Goal: Check status: Check status

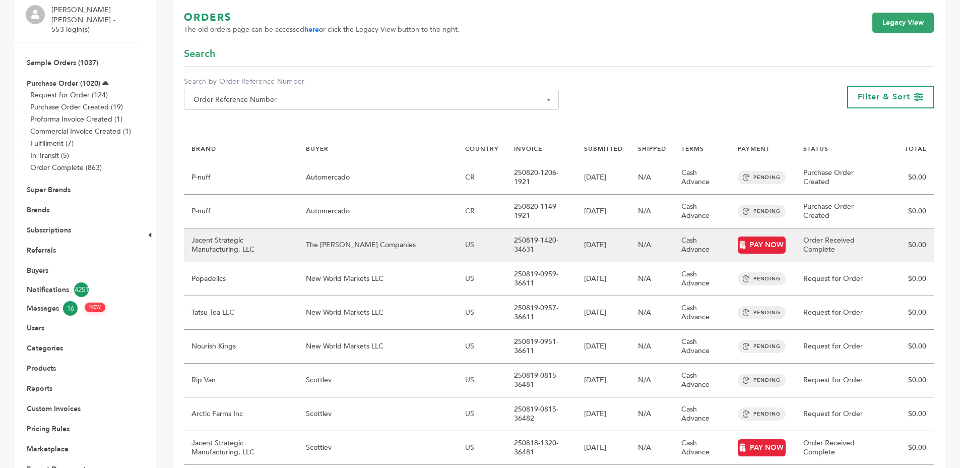
scroll to position [135, 0]
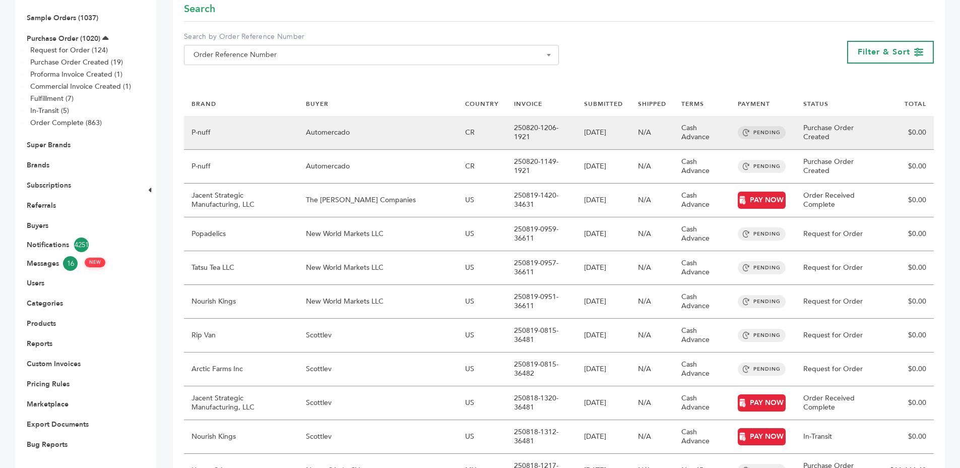
click at [664, 126] on td "N/A" at bounding box center [651, 133] width 43 height 34
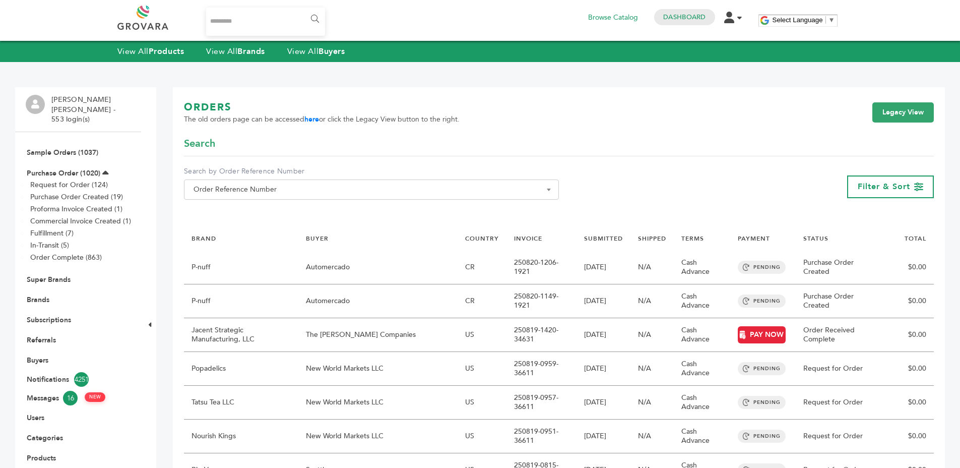
click at [66, 162] on li "Purchase Order (1020) Request for Order (124) Purchase Order Created (19) Profo…" at bounding box center [78, 215] width 105 height 107
click at [65, 168] on link "Purchase Order (1020)" at bounding box center [64, 173] width 74 height 10
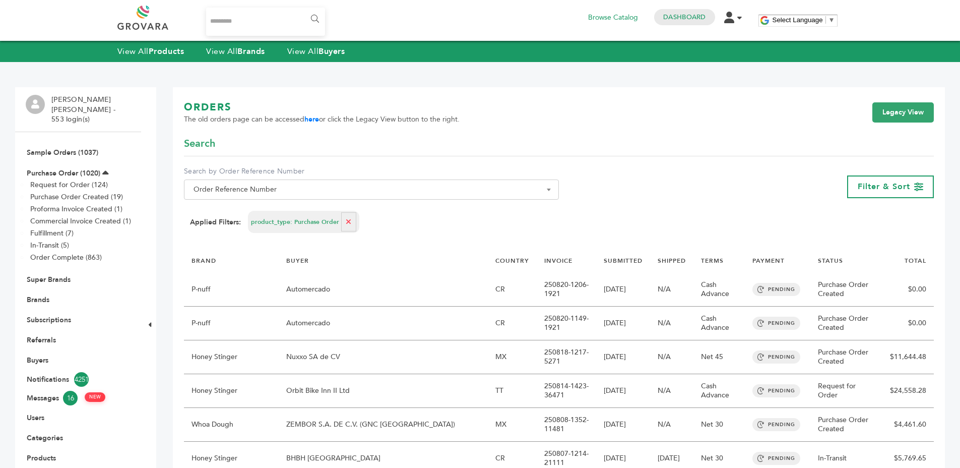
click at [344, 217] on button "button" at bounding box center [348, 221] width 15 height 19
select select
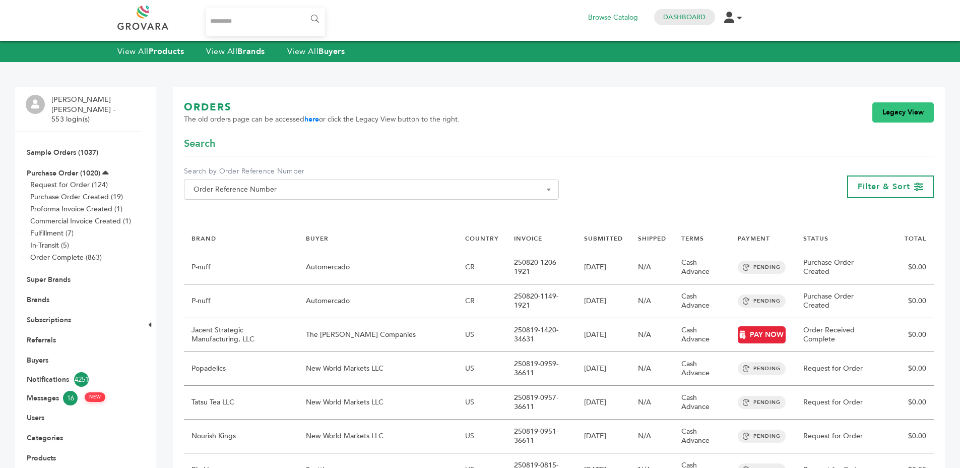
click at [897, 113] on link "Legacy View" at bounding box center [902, 112] width 61 height 20
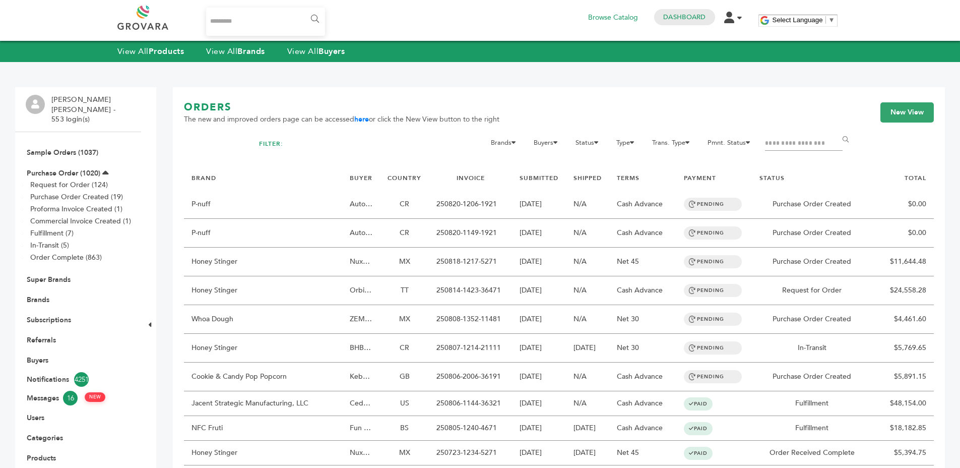
click at [776, 135] on div "ORDERS The new and improved orders page can be accessed here or click the New V…" at bounding box center [559, 118] width 750 height 36
click at [776, 137] on input "Filter by keywords" at bounding box center [804, 144] width 78 height 14
type input "****"
click at [836, 130] on input "******" at bounding box center [847, 140] width 23 height 20
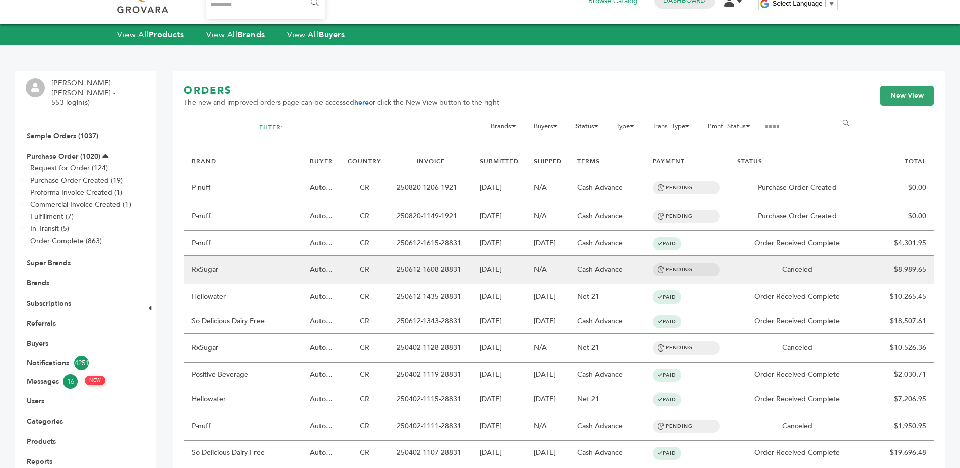
scroll to position [18, 0]
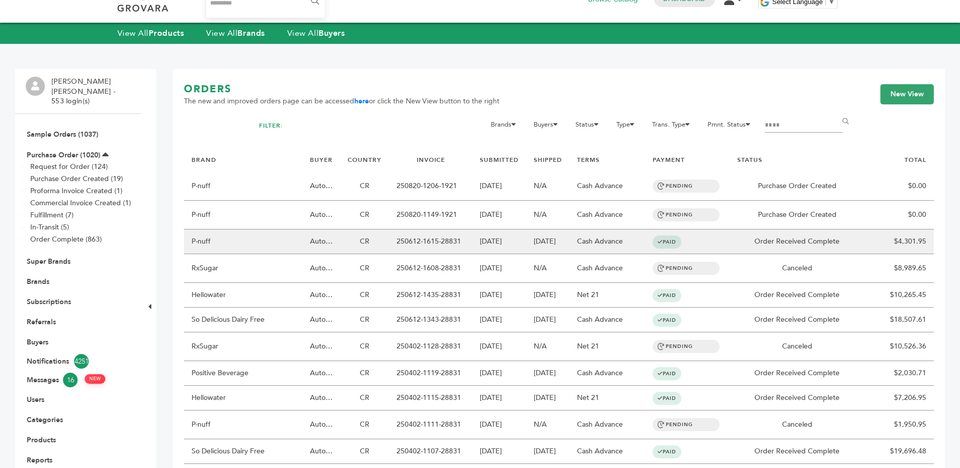
click at [623, 238] on td "Cash Advance" at bounding box center [606, 241] width 75 height 25
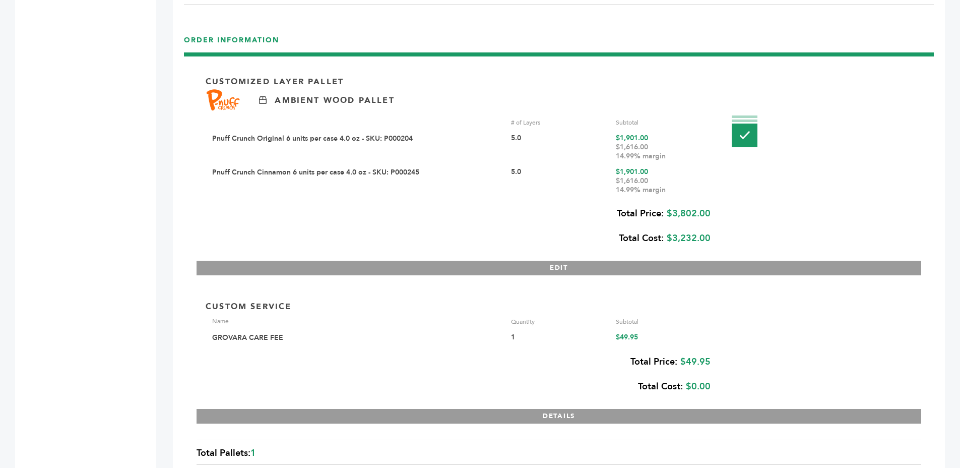
scroll to position [1541, 0]
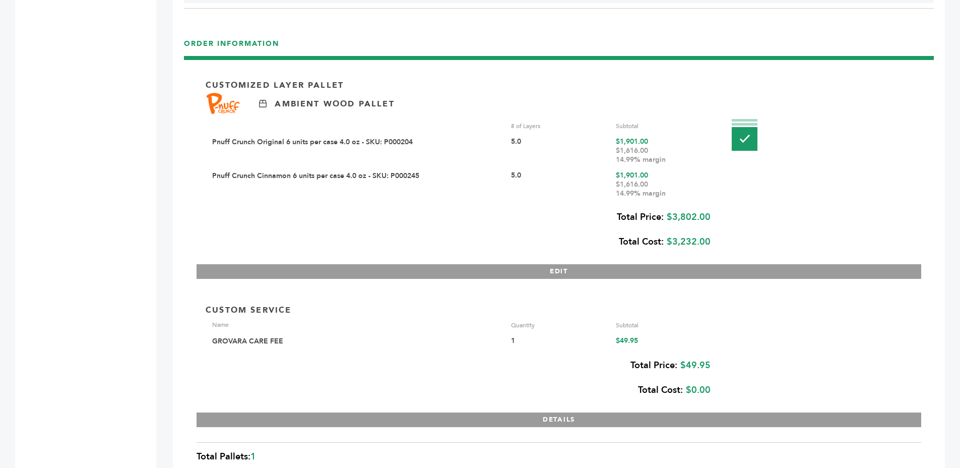
click at [629, 180] on div "$1,616.00 14.99% margin" at bounding box center [664, 189] width 97 height 18
click at [629, 176] on div "$1,901.00 $1,616.00 14.99% margin" at bounding box center [664, 184] width 97 height 27
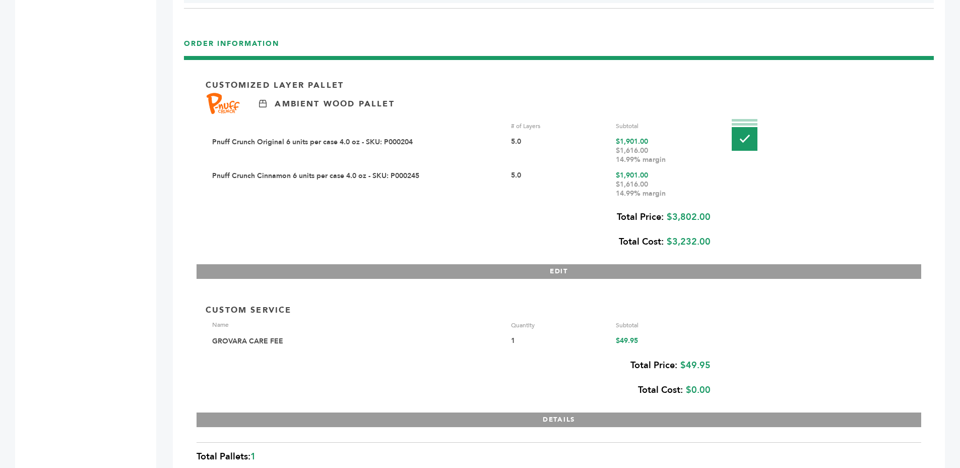
click at [629, 176] on div "$1,901.00 $1,616.00 14.99% margin" at bounding box center [664, 184] width 97 height 27
click at [638, 180] on div "$1,616.00 14.99% margin" at bounding box center [664, 189] width 97 height 18
click at [673, 180] on div "$1,616.00 14.99% margin" at bounding box center [664, 189] width 97 height 18
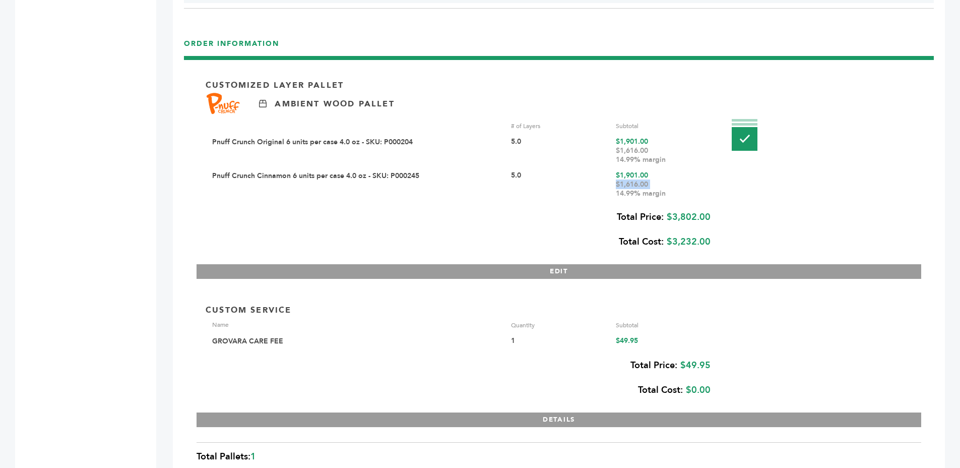
click at [673, 180] on div "$1,616.00 14.99% margin" at bounding box center [664, 189] width 97 height 18
click at [671, 184] on div "$1,616.00 14.99% margin" at bounding box center [664, 189] width 97 height 18
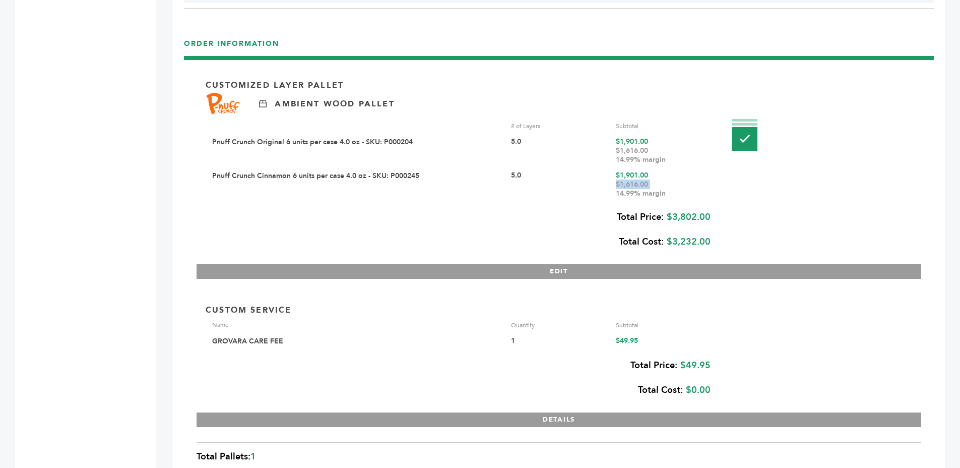
click at [683, 187] on div "$1,616.00 14.99% margin" at bounding box center [664, 189] width 97 height 18
click at [700, 195] on div "$1,616.00 14.99% margin" at bounding box center [664, 189] width 97 height 18
click at [699, 195] on div "$1,616.00 14.99% margin" at bounding box center [664, 189] width 97 height 18
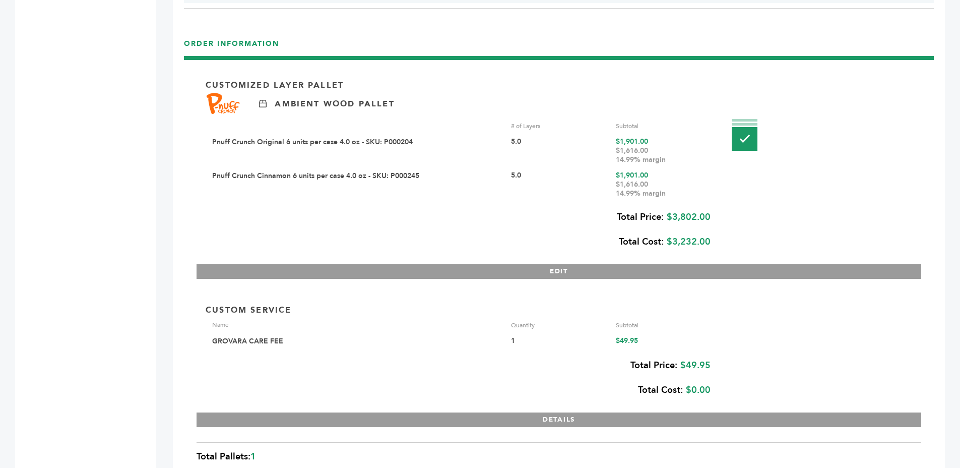
click at [699, 195] on div "$1,616.00 14.99% margin" at bounding box center [664, 189] width 97 height 18
click at [666, 196] on div "$1,616.00 14.99% margin" at bounding box center [664, 189] width 97 height 18
click at [662, 195] on div "$1,616.00 14.99% margin" at bounding box center [664, 189] width 97 height 18
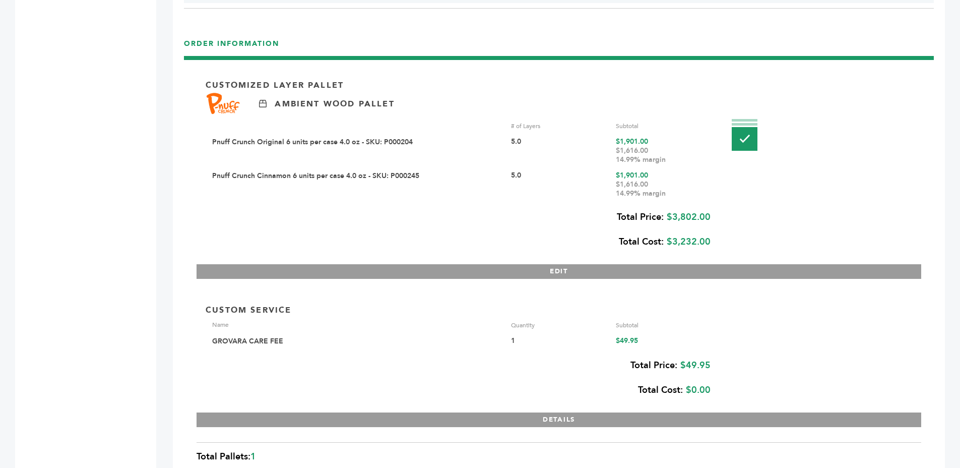
click at [662, 195] on div "$1,616.00 14.99% margin" at bounding box center [664, 189] width 97 height 18
click at [687, 186] on div "$1,616.00 14.99% margin" at bounding box center [664, 189] width 97 height 18
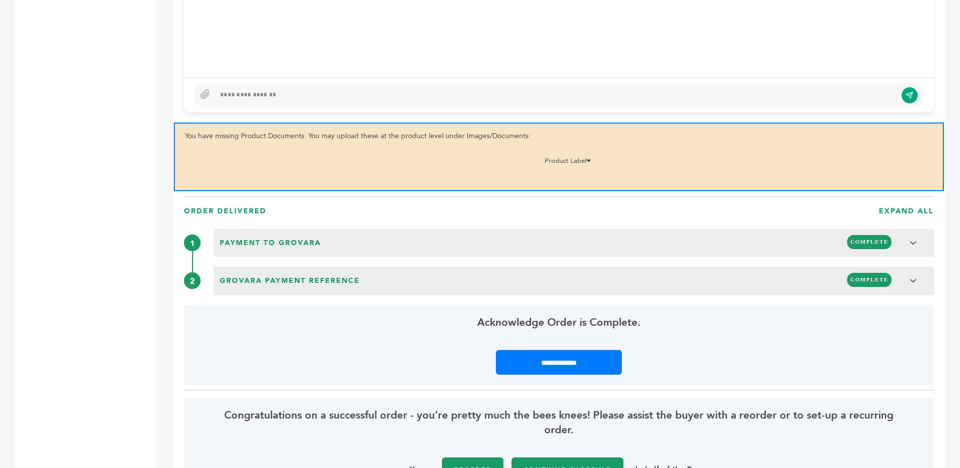
scroll to position [1006, 0]
click at [439, 138] on p "You have missing Product Documents. You may upload these at the product level u…" at bounding box center [559, 137] width 748 height 12
drag, startPoint x: 439, startPoint y: 138, endPoint x: 542, endPoint y: 135, distance: 102.3
click at [439, 138] on p "You have missing Product Documents. You may upload these at the product level u…" at bounding box center [559, 137] width 748 height 12
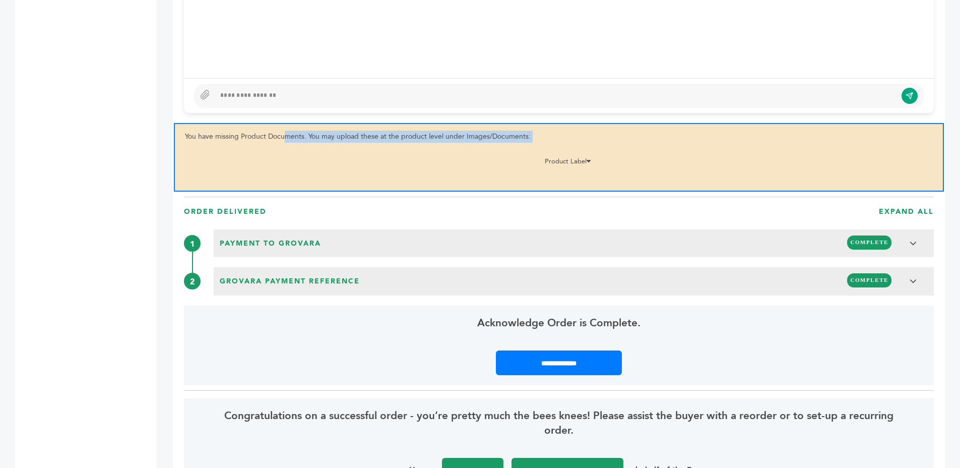
click at [569, 137] on p "You have missing Product Documents. You may upload these at the product level u…" at bounding box center [559, 137] width 748 height 12
click at [565, 140] on p "You have missing Product Documents. You may upload these at the product level u…" at bounding box center [559, 137] width 748 height 12
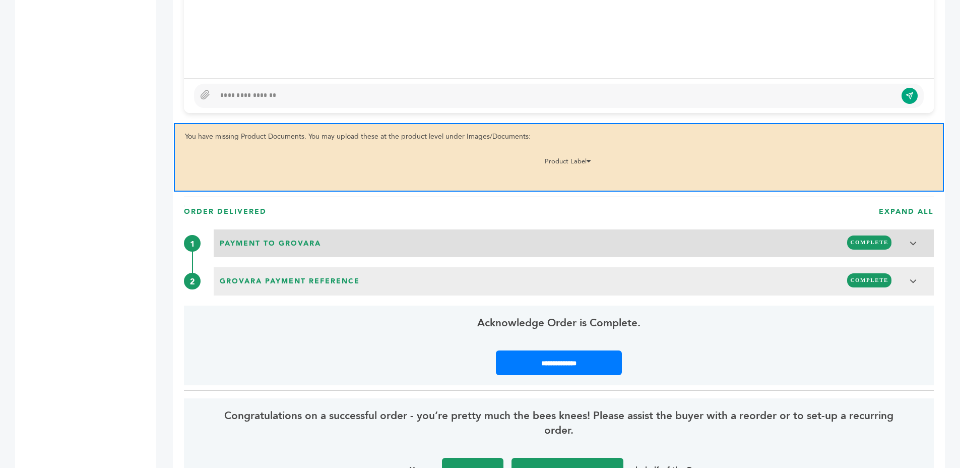
click at [503, 234] on div "Payment to Grovara COMPLETE" at bounding box center [574, 241] width 714 height 19
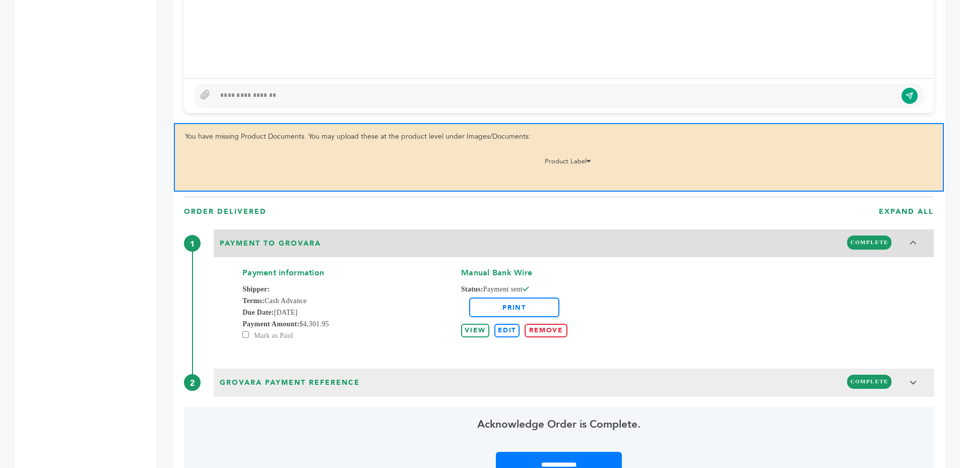
click at [503, 239] on div "Payment to Grovara COMPLETE" at bounding box center [574, 241] width 714 height 19
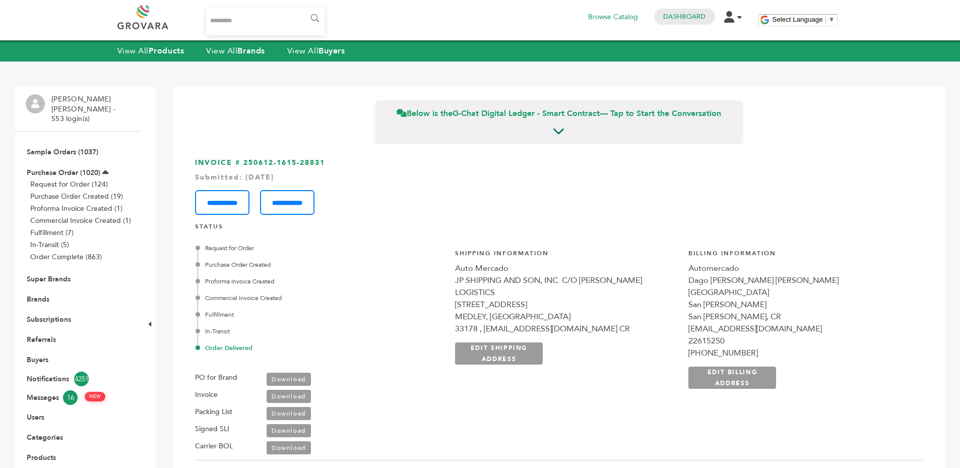
scroll to position [0, 0]
click at [714, 265] on div "Automercado" at bounding box center [799, 269] width 223 height 12
copy div "Automercado"
click at [672, 161] on h3 "**********" at bounding box center [559, 186] width 728 height 57
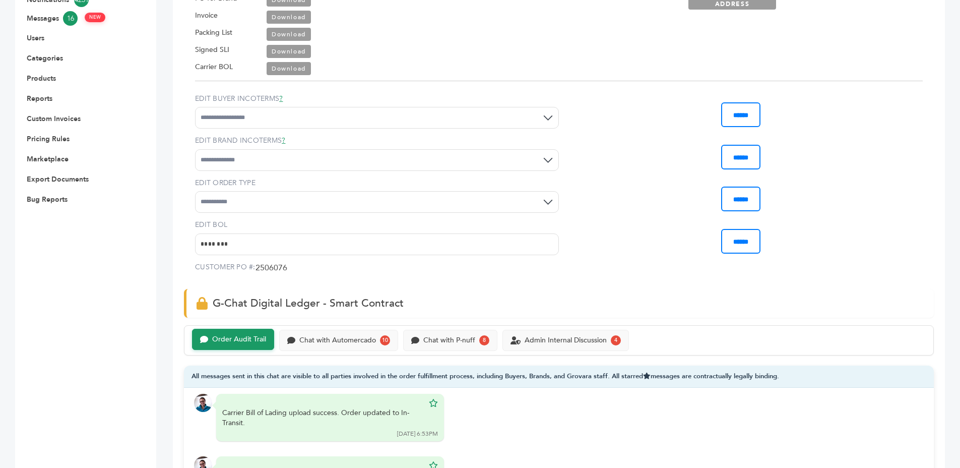
scroll to position [190, 0]
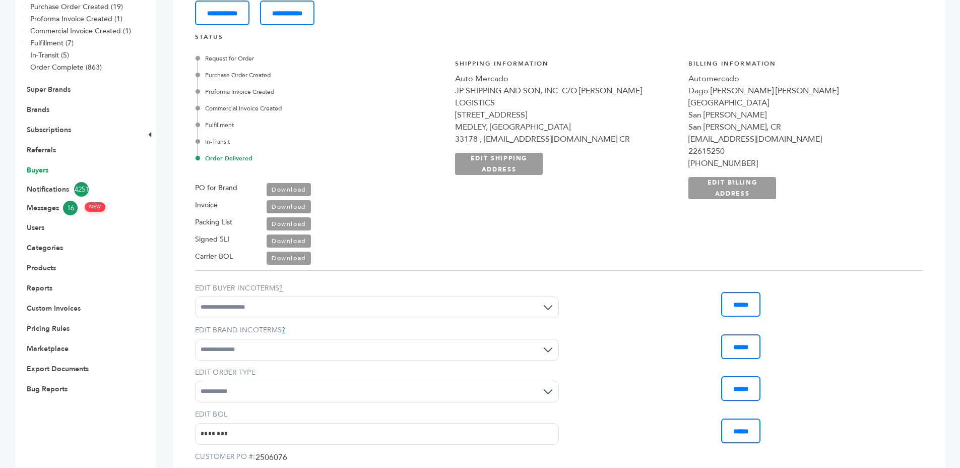
click at [41, 165] on link "Buyers" at bounding box center [38, 170] width 22 height 10
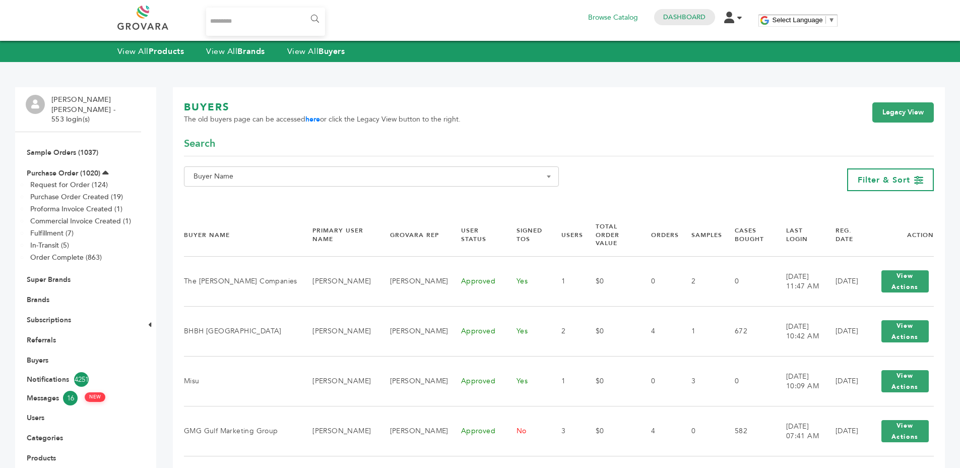
click at [354, 163] on div "**********" at bounding box center [559, 165] width 750 height 57
click at [324, 176] on span "Buyer Name" at bounding box center [371, 176] width 364 height 14
click at [327, 192] on input "Search" at bounding box center [371, 194] width 370 height 13
paste input "**********"
type input "**********"
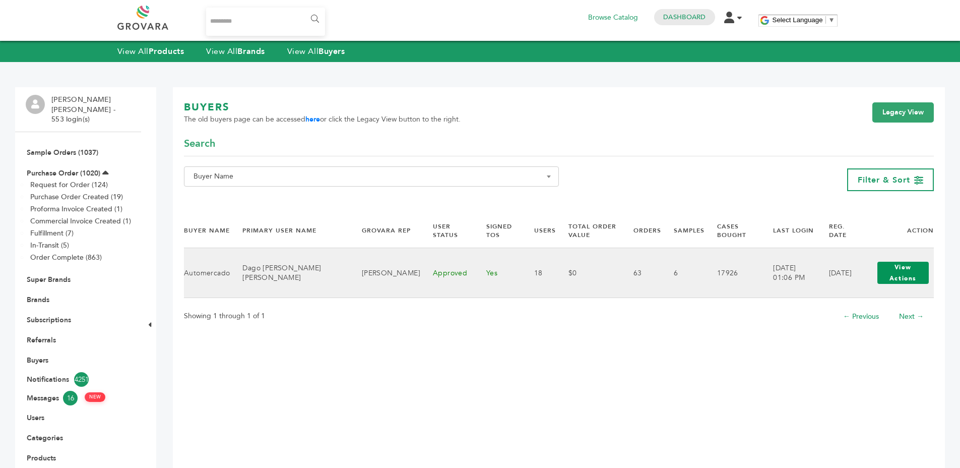
click at [884, 279] on button "View Actions" at bounding box center [902, 273] width 51 height 22
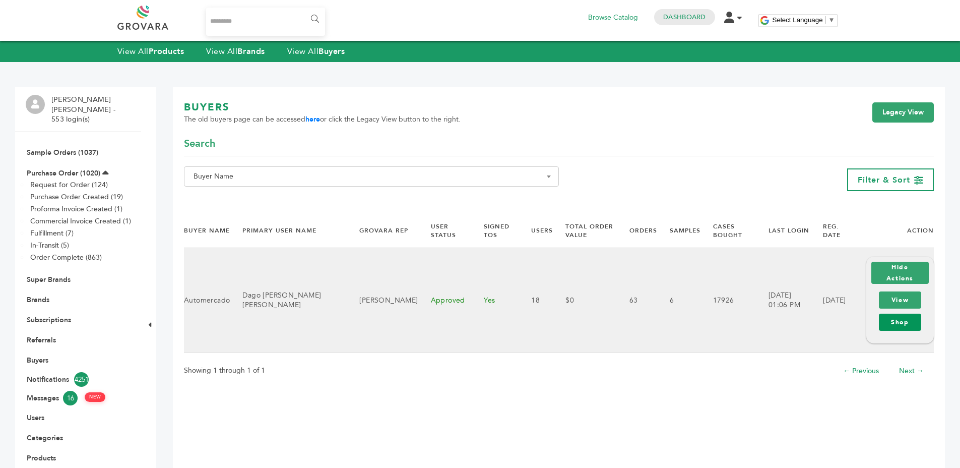
click at [892, 317] on link "Shop" at bounding box center [900, 321] width 42 height 17
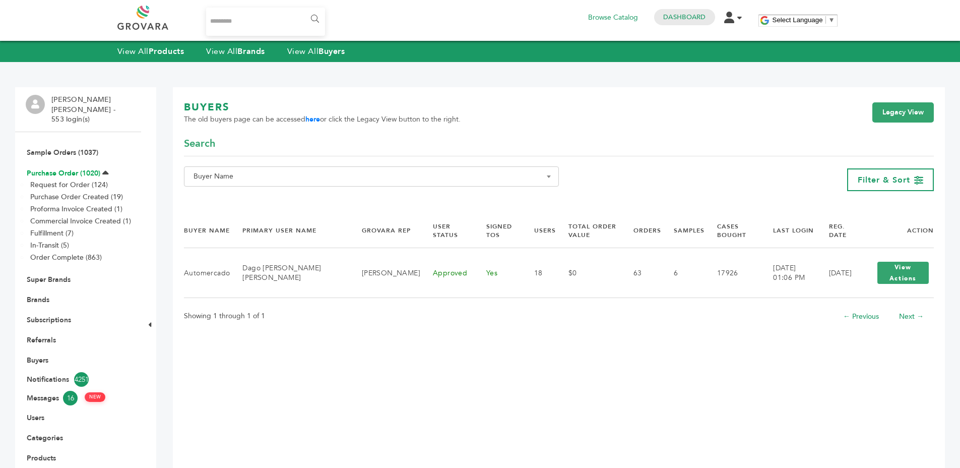
click at [48, 168] on link "Purchase Order (1020)" at bounding box center [64, 173] width 74 height 10
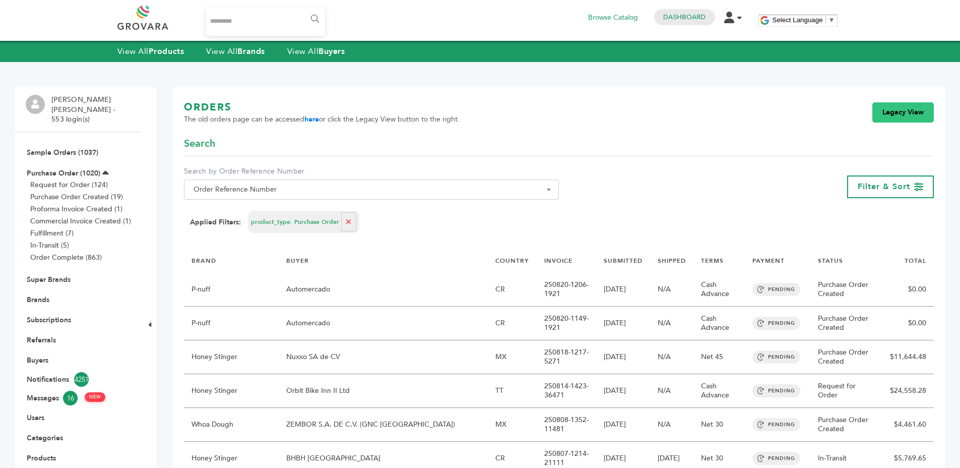
click at [912, 111] on link "Legacy View" at bounding box center [902, 112] width 61 height 20
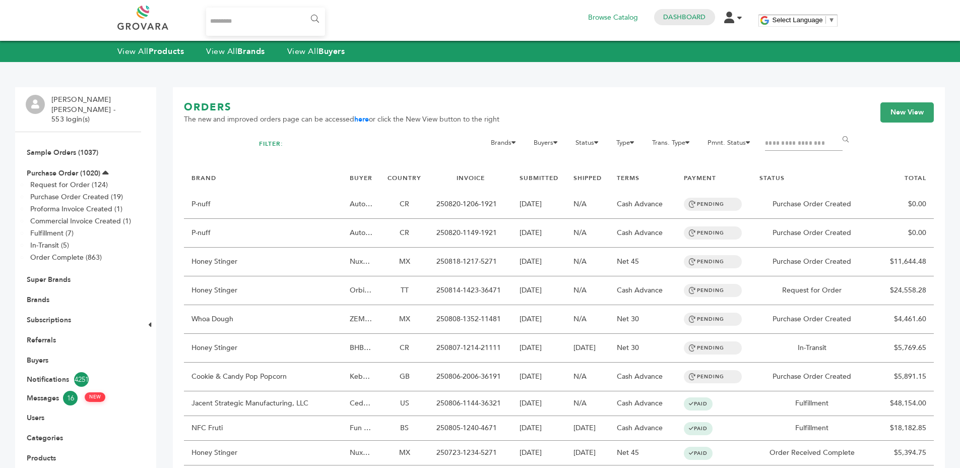
click at [805, 143] on input "Filter by keywords" at bounding box center [804, 144] width 78 height 14
type input "****"
click at [836, 130] on input "******" at bounding box center [847, 140] width 23 height 20
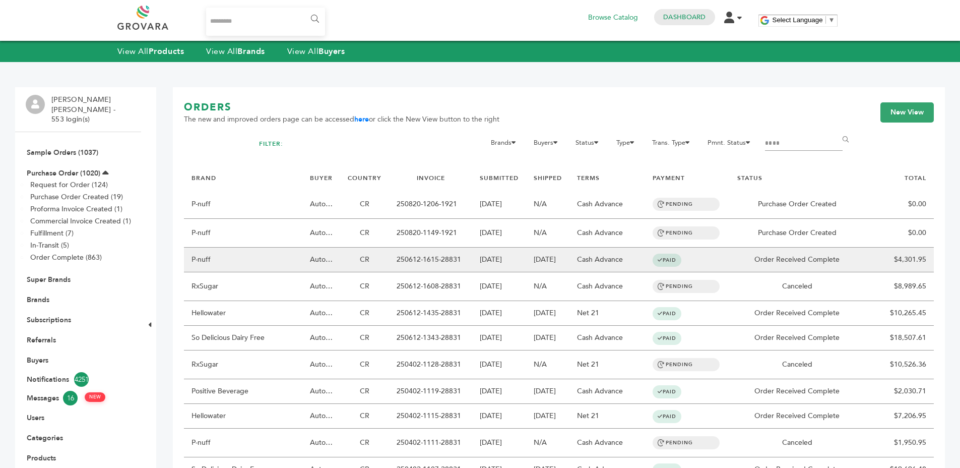
click at [754, 247] on td "Order Received Complete" at bounding box center [797, 259] width 135 height 25
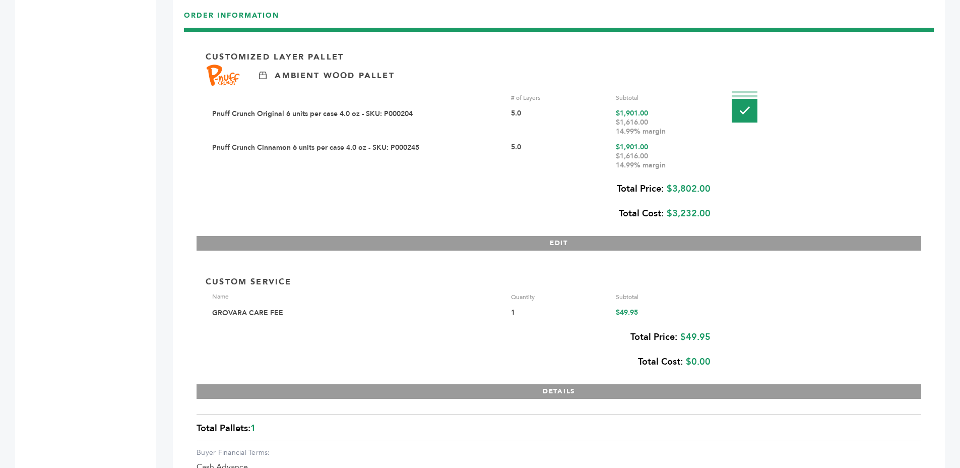
scroll to position [1554, 0]
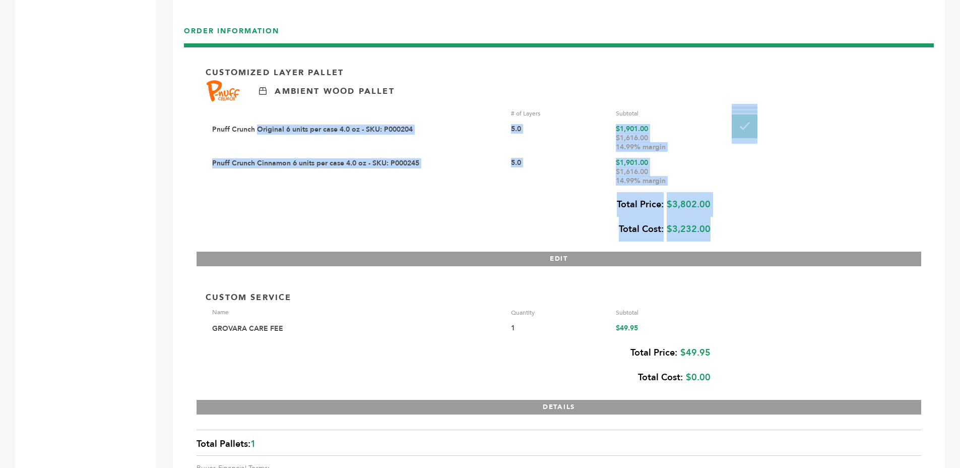
drag, startPoint x: 205, startPoint y: 126, endPoint x: 259, endPoint y: 126, distance: 54.4
click at [259, 126] on div "Customized Layer Pallet Ambient Wood Pallet # of Layers Subtotal Pnuff Crunch O…" at bounding box center [559, 160] width 725 height 209
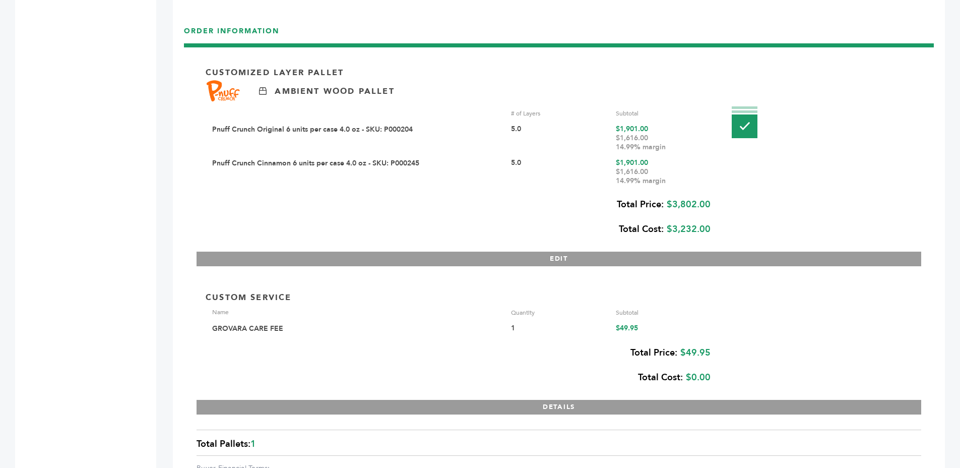
click at [187, 123] on div "Customized Layer Pallet Ambient Wood Pallet # of Layers Subtotal Pnuff Crunch O…" at bounding box center [559, 295] width 750 height 504
drag, startPoint x: 199, startPoint y: 126, endPoint x: 204, endPoint y: 122, distance: 6.2
click at [204, 122] on div "Customized Layer Pallet Ambient Wood Pallet # of Layers Subtotal Pnuff Crunch O…" at bounding box center [559, 160] width 725 height 209
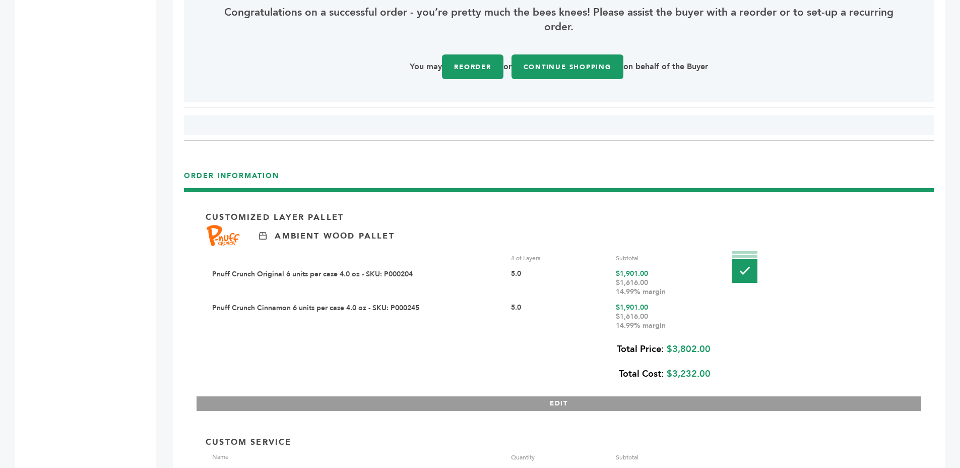
scroll to position [1424, 0]
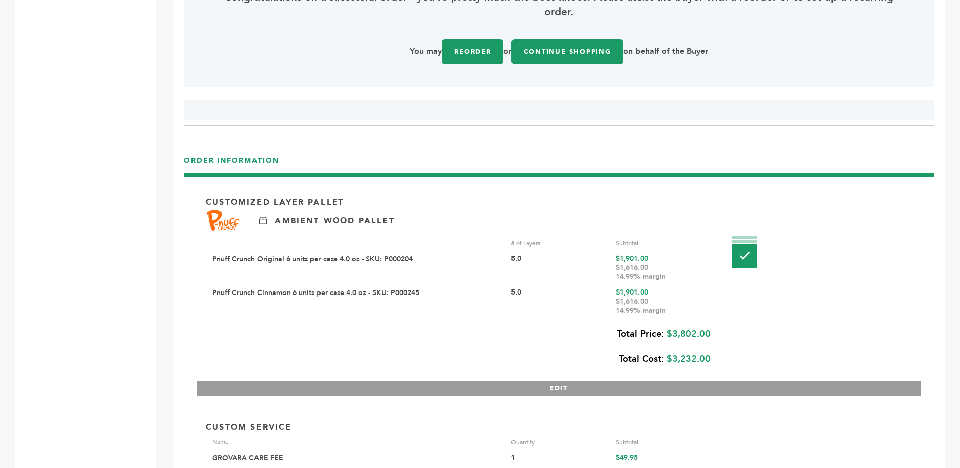
drag, startPoint x: 512, startPoint y: 261, endPoint x: 549, endPoint y: 263, distance: 36.9
click at [549, 263] on div "5.0" at bounding box center [559, 267] width 97 height 27
drag, startPoint x: 669, startPoint y: 354, endPoint x: 726, endPoint y: 362, distance: 57.0
click at [726, 362] on div "Customized Layer Pallet Ambient Wood Pallet # of Layers Subtotal Pnuff Crunch O…" at bounding box center [559, 290] width 725 height 209
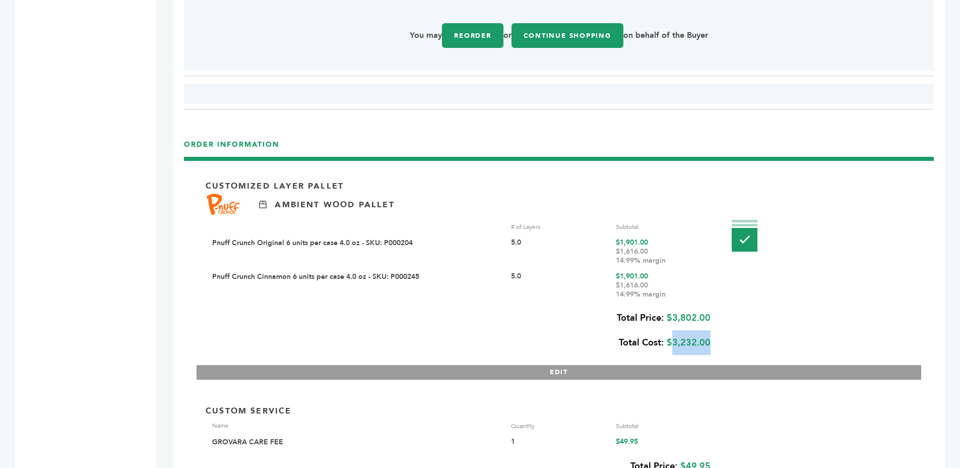
scroll to position [1583, 0]
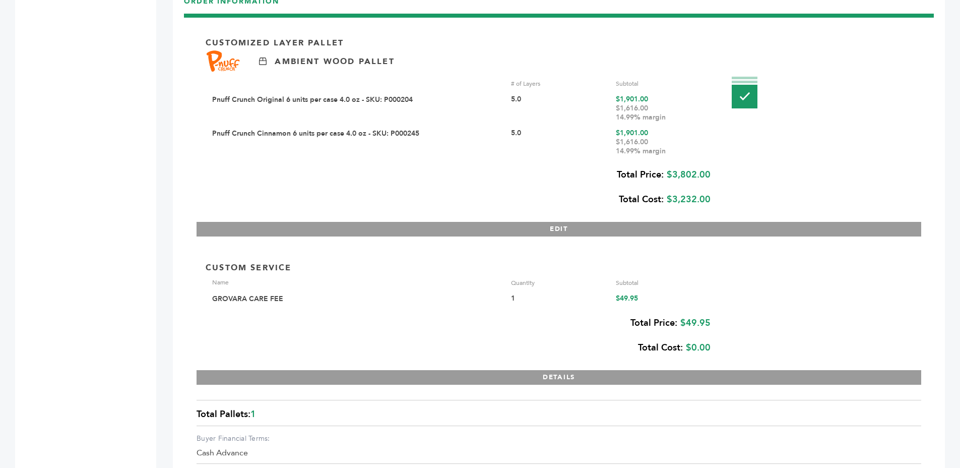
click at [607, 198] on div "Total Price: $3,802.00 Total Cost: $3,232.00" at bounding box center [458, 186] width 505 height 49
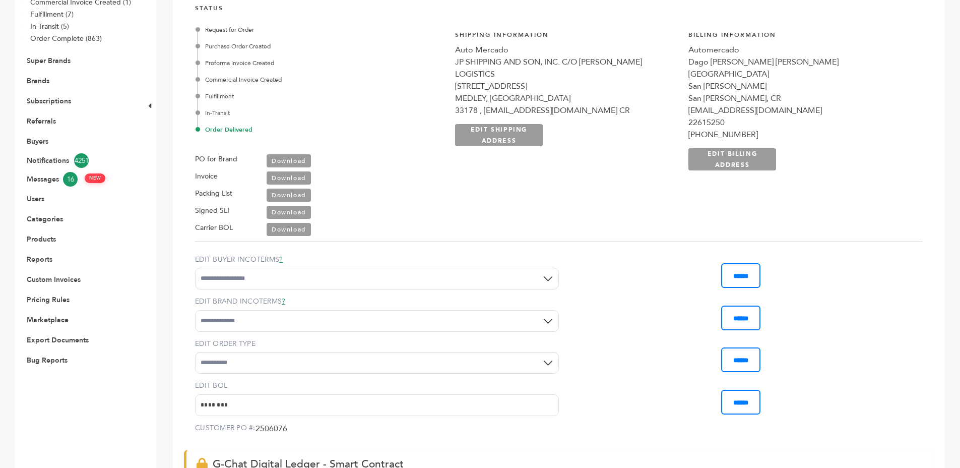
scroll to position [0, 0]
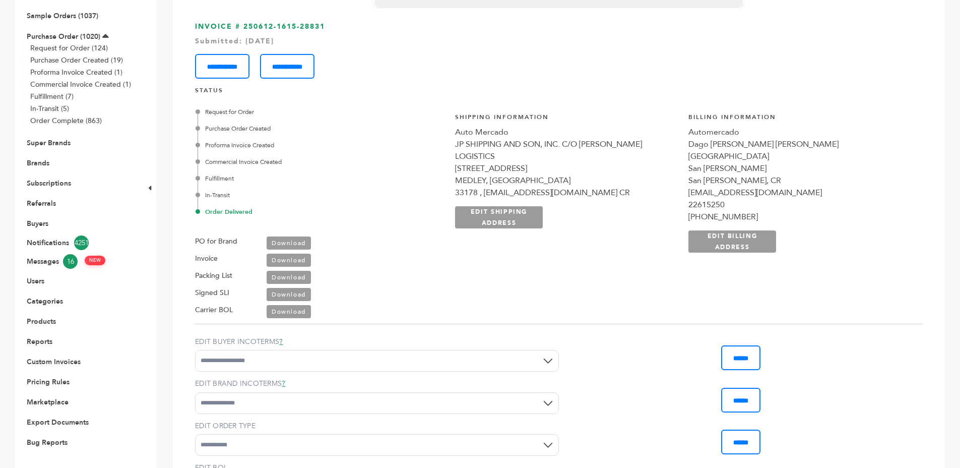
scroll to position [134, 0]
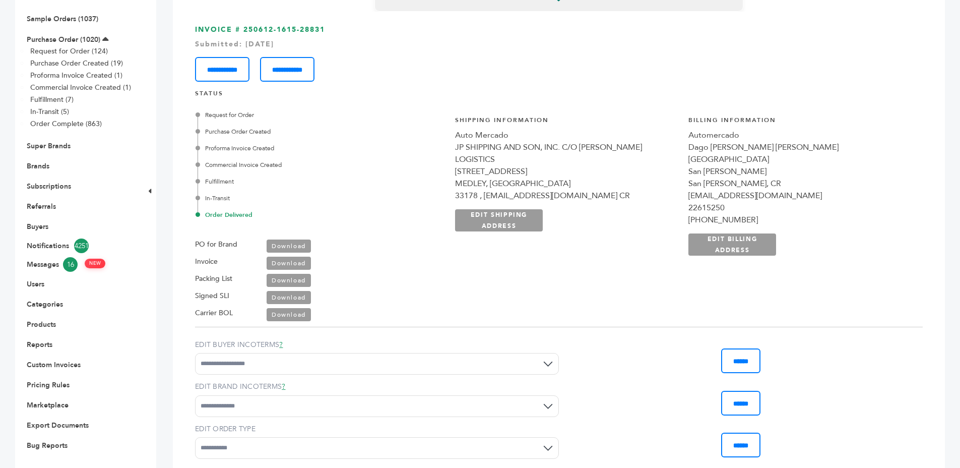
click at [511, 87] on div "**********" at bounding box center [559, 273] width 750 height 523
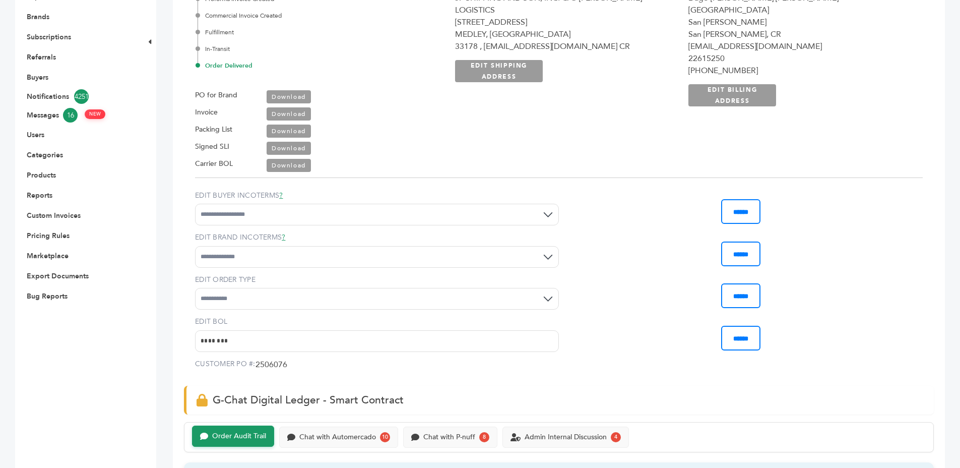
scroll to position [0, 0]
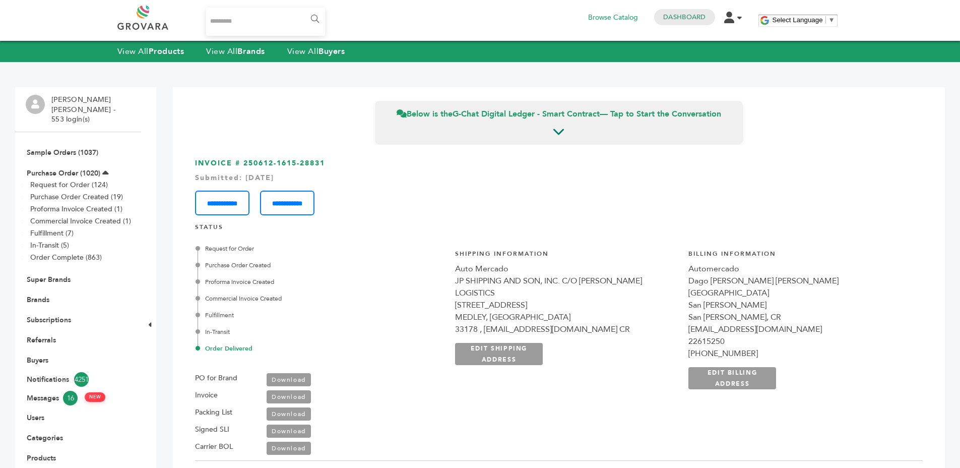
click at [263, 177] on div "Submitted: Jun-12-2025" at bounding box center [559, 178] width 728 height 10
click at [359, 177] on div "Submitted: Jun-12-2025" at bounding box center [559, 178] width 728 height 10
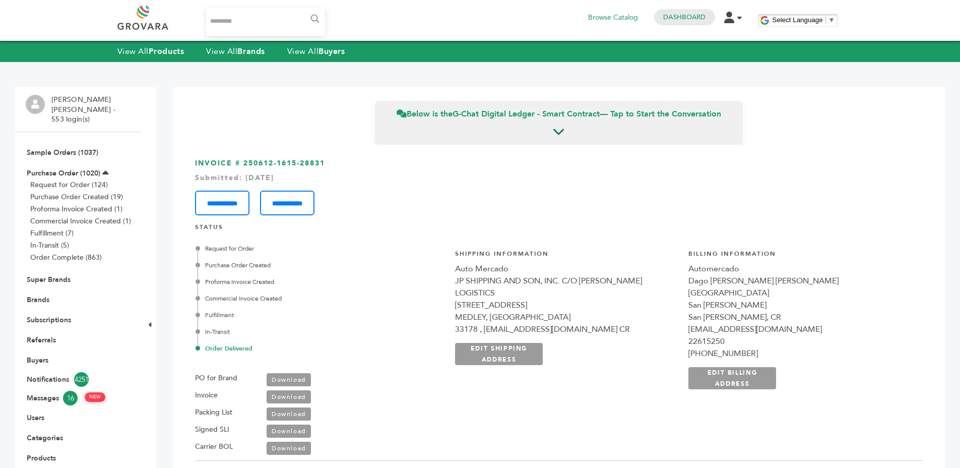
click at [359, 177] on div "Submitted: Jun-12-2025" at bounding box center [559, 178] width 728 height 10
click at [442, 175] on div "Submitted: Jun-12-2025" at bounding box center [559, 178] width 728 height 10
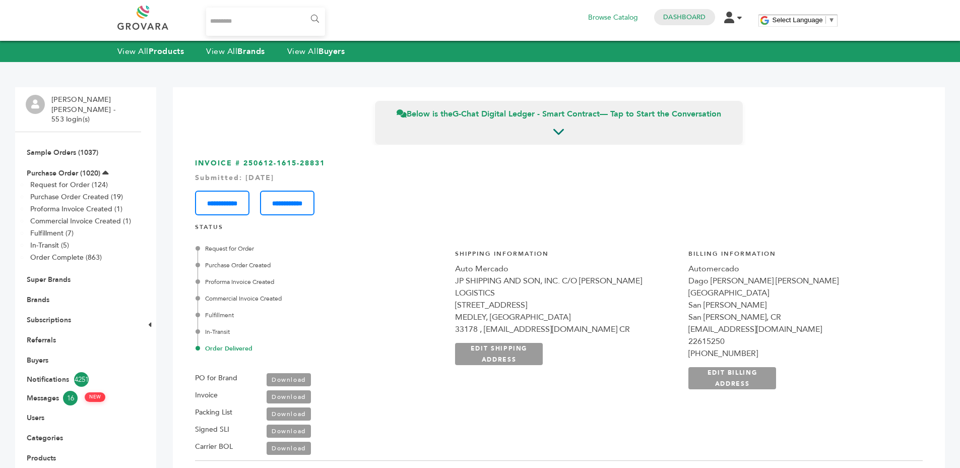
click at [505, 176] on div "Submitted: Jun-12-2025" at bounding box center [559, 178] width 728 height 10
click at [67, 168] on link "Purchase Order (1020)" at bounding box center [64, 173] width 74 height 10
